Goal: Task Accomplishment & Management: Use online tool/utility

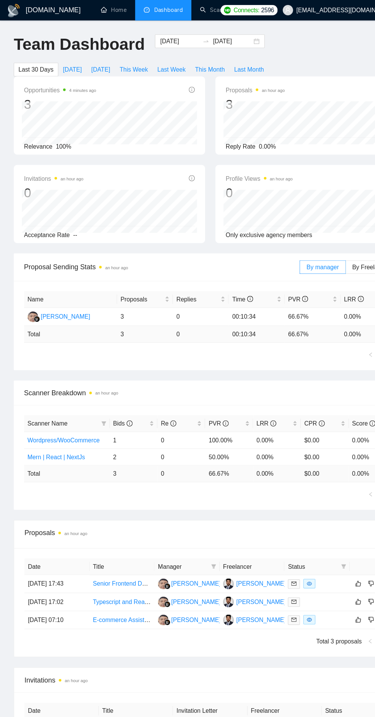
click at [182, 10] on link "Scanner" at bounding box center [192, 9] width 28 height 7
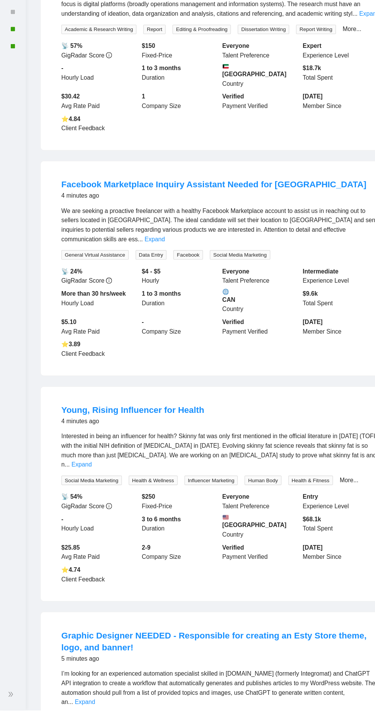
scroll to position [110, 0]
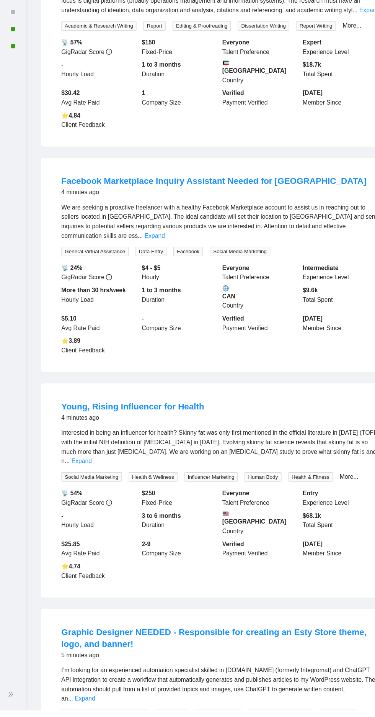
click at [11, 705] on icon "double-right" at bounding box center [9, 702] width 5 height 5
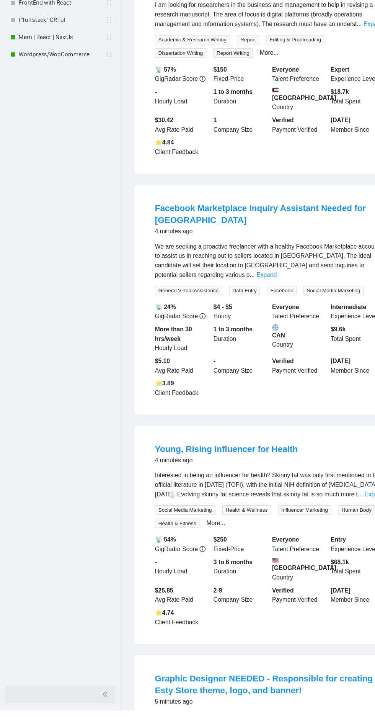
click at [62, 132] on link "Wordpress/WooCommerce" at bounding box center [53, 131] width 73 height 15
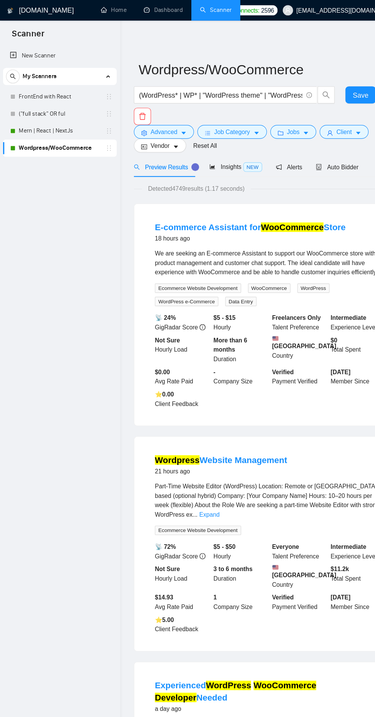
click at [160, 8] on link "Dashboard" at bounding box center [145, 9] width 35 height 7
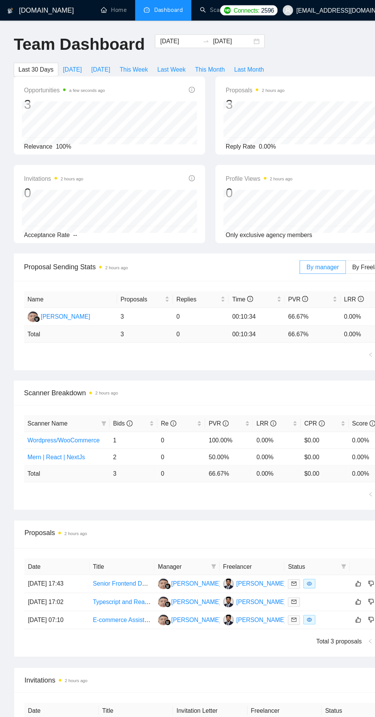
click at [203, 12] on link "Scanner" at bounding box center [192, 9] width 28 height 7
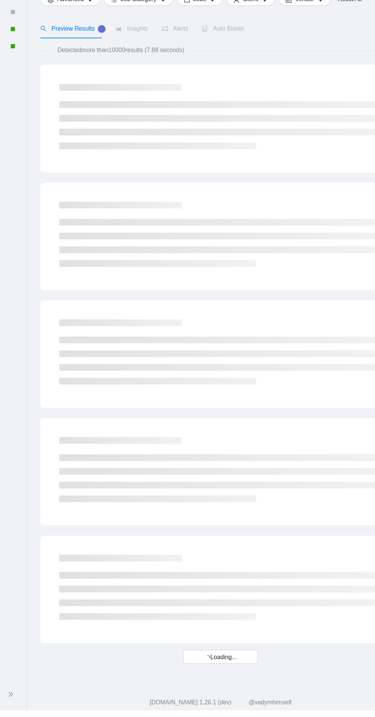
click at [19, 689] on div "New Scanner" at bounding box center [11, 359] width 23 height 659
click at [14, 706] on span "double-right" at bounding box center [11, 703] width 8 height 8
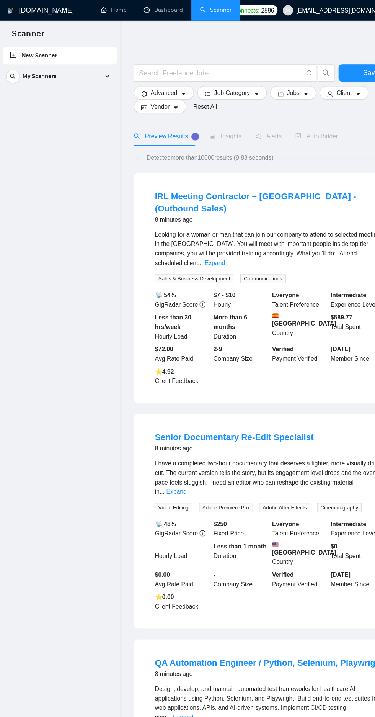
click at [78, 70] on div "My Scanners" at bounding box center [53, 68] width 96 height 15
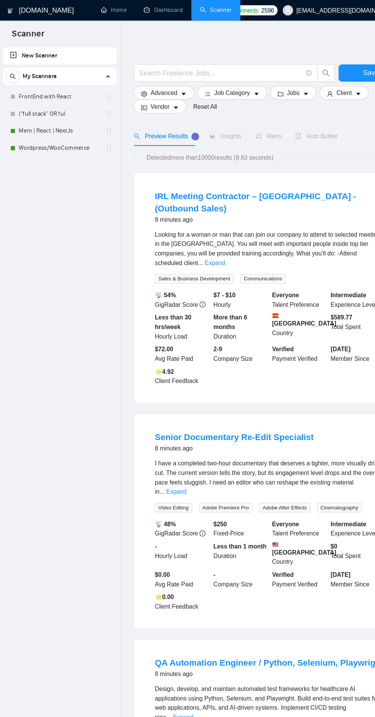
click at [73, 123] on link "Mern | React | NextJs" at bounding box center [53, 116] width 73 height 15
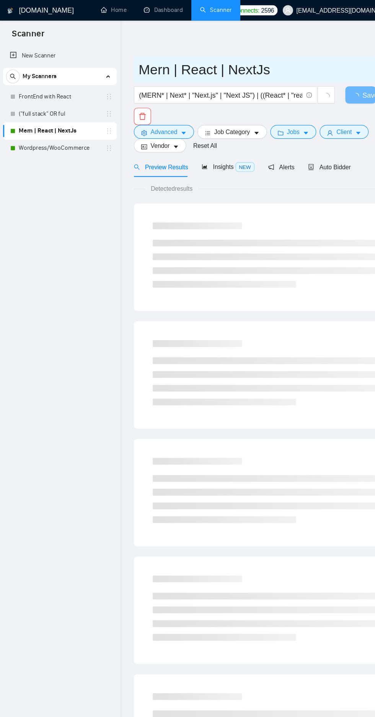
click at [179, 52] on input "Mern | React | NextJs" at bounding box center [236, 61] width 224 height 19
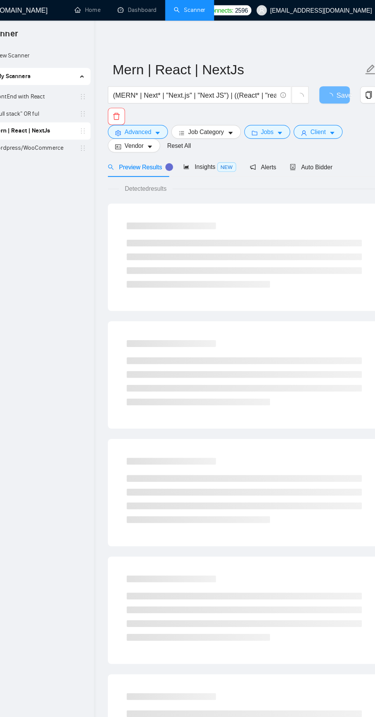
click at [306, 37] on div "Mern | React | NextJs (MERN* | Next* | "Next.js" | "Next JS") | ((React* | "rea…" at bounding box center [241, 364] width 244 height 666
